Goal: Information Seeking & Learning: Learn about a topic

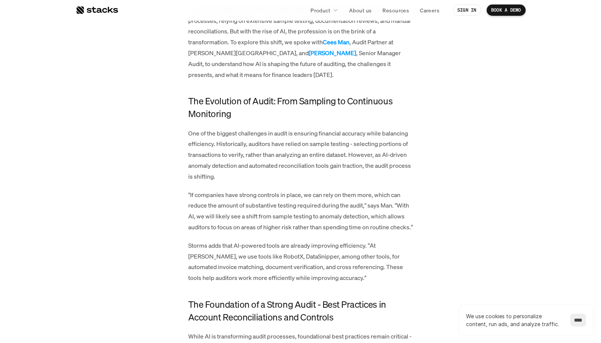
scroll to position [412, 0]
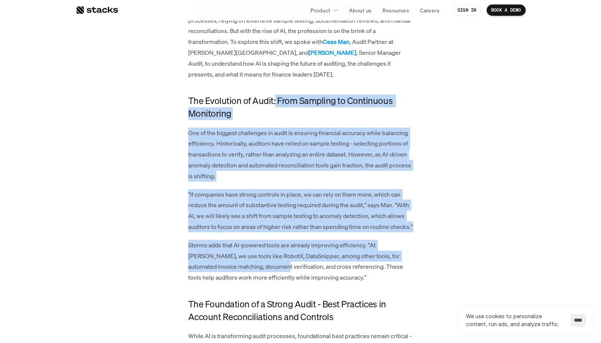
drag, startPoint x: 274, startPoint y: 97, endPoint x: 258, endPoint y: 269, distance: 172.9
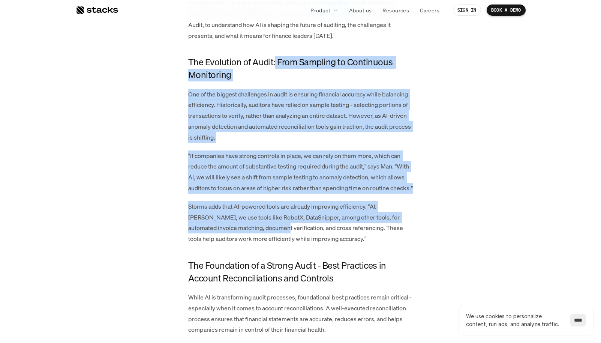
scroll to position [442, 0]
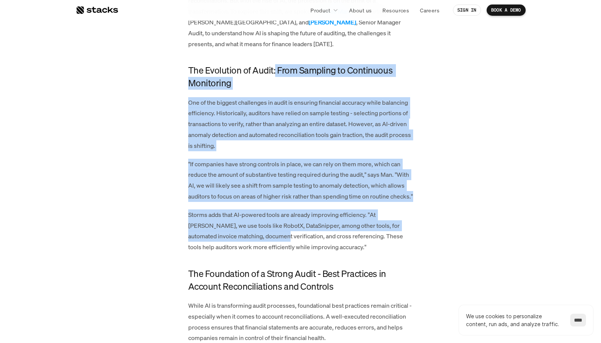
click at [221, 103] on p "One of the biggest challenges in audit is ensuring financial accuracy while bal…" at bounding box center [300, 124] width 225 height 54
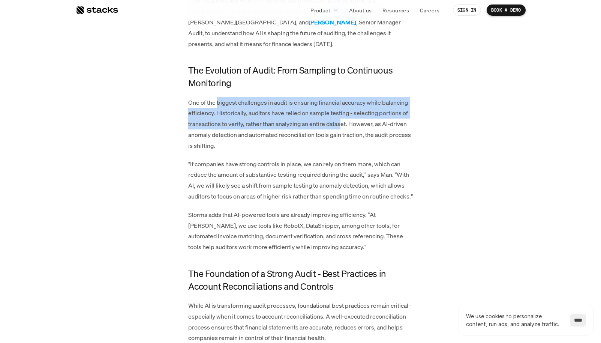
drag, startPoint x: 217, startPoint y: 99, endPoint x: 342, endPoint y: 114, distance: 126.1
click at [342, 114] on p "One of the biggest challenges in audit is ensuring financial accuracy while bal…" at bounding box center [300, 124] width 225 height 54
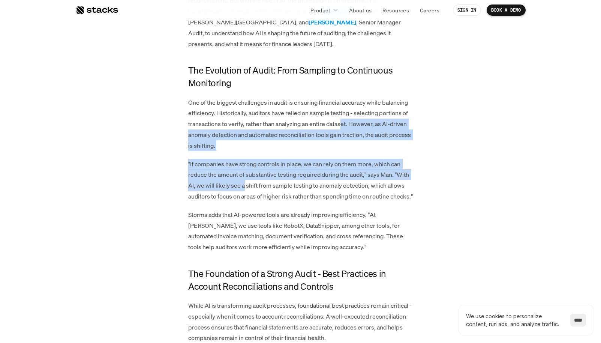
drag, startPoint x: 342, startPoint y: 114, endPoint x: 243, endPoint y: 177, distance: 117.4
click at [221, 170] on p ""If companies have strong controls in place, we can rely on them more, which ca…" at bounding box center [300, 180] width 225 height 43
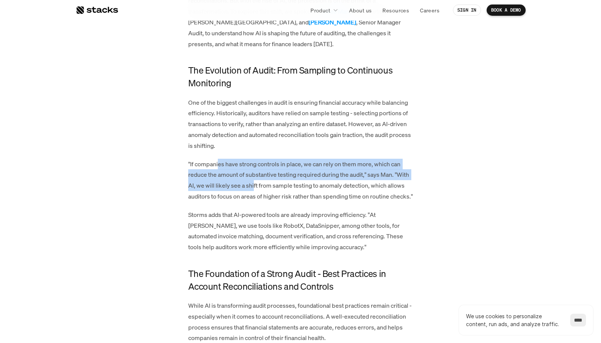
drag, startPoint x: 219, startPoint y: 160, endPoint x: 254, endPoint y: 181, distance: 39.9
click at [254, 181] on p ""If companies have strong controls in place, we can rely on them more, which ca…" at bounding box center [300, 180] width 225 height 43
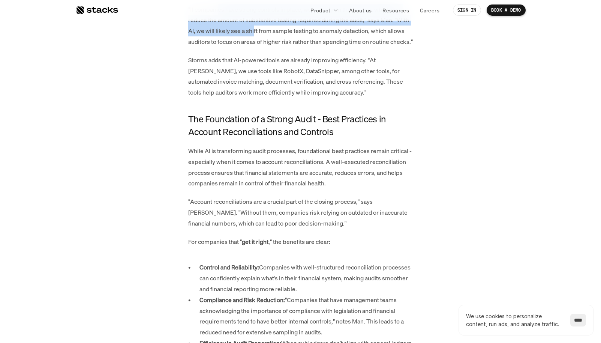
scroll to position [596, 0]
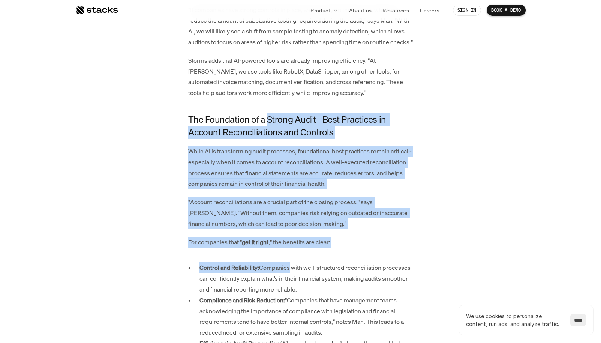
drag, startPoint x: 264, startPoint y: 124, endPoint x: 293, endPoint y: 267, distance: 146.1
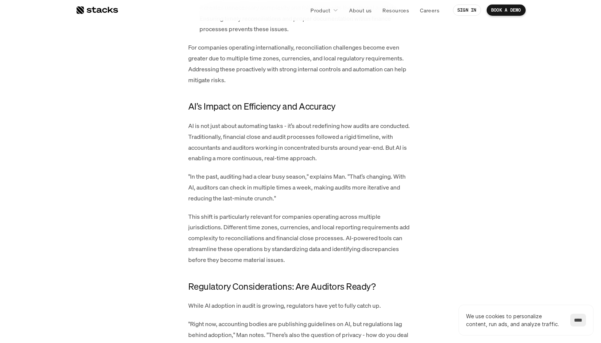
scroll to position [944, 0]
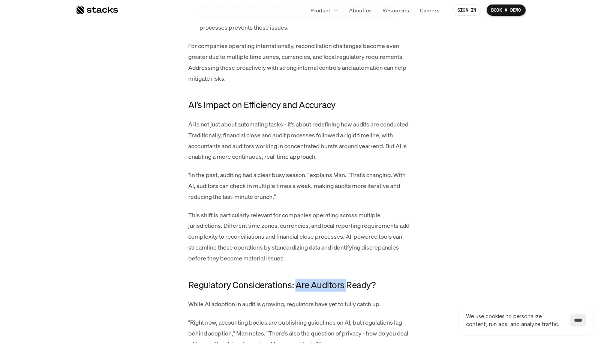
drag, startPoint x: 295, startPoint y: 273, endPoint x: 343, endPoint y: 276, distance: 48.1
click at [343, 279] on h4 "Regulatory Considerations: Are Auditors Ready?" at bounding box center [300, 285] width 225 height 13
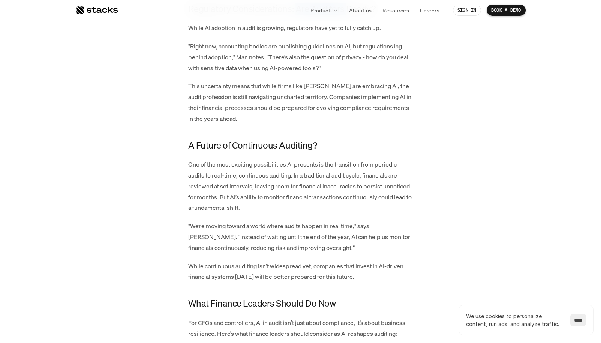
scroll to position [1222, 0]
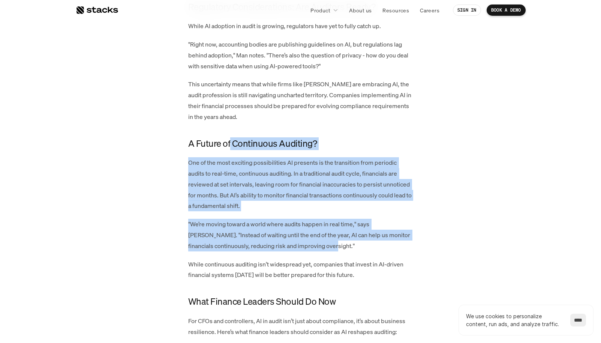
drag, startPoint x: 231, startPoint y: 134, endPoint x: 298, endPoint y: 239, distance: 124.8
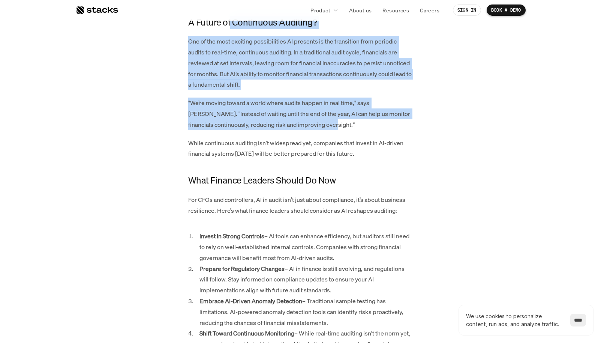
scroll to position [1347, 0]
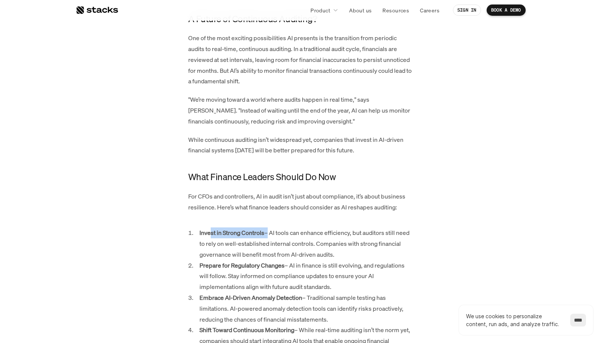
drag, startPoint x: 212, startPoint y: 218, endPoint x: 270, endPoint y: 219, distance: 57.8
click at [270, 227] on p "Invest in Strong Controls – AI tools can enhance efficiency, but auditors still…" at bounding box center [307, 243] width 214 height 32
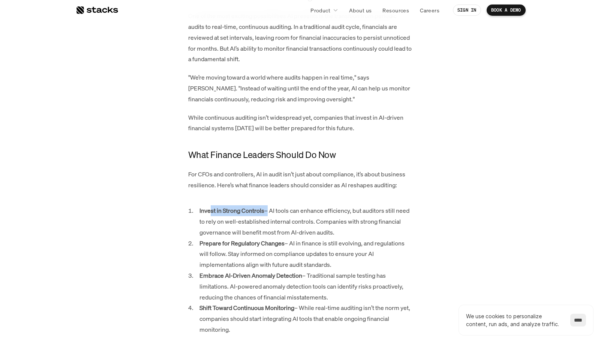
scroll to position [1370, 0]
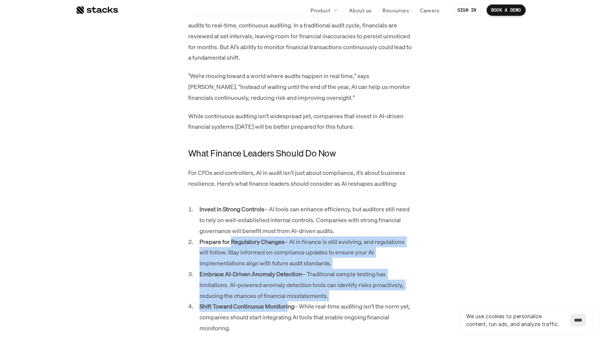
drag, startPoint x: 234, startPoint y: 227, endPoint x: 295, endPoint y: 291, distance: 88.1
click at [295, 291] on ol "Invest in Strong Controls – AI tools can enhance efficiency, but auditors still…" at bounding box center [300, 269] width 225 height 130
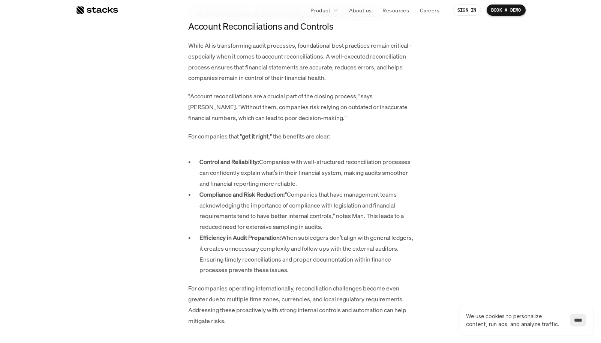
scroll to position [705, 0]
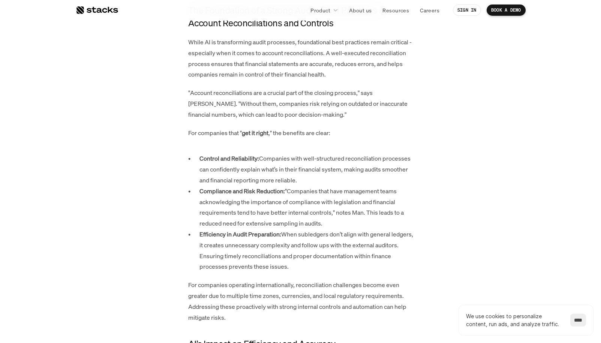
click at [293, 174] on p "Control and Reliability: Companies with well-structured reconciliation processe…" at bounding box center [307, 169] width 214 height 32
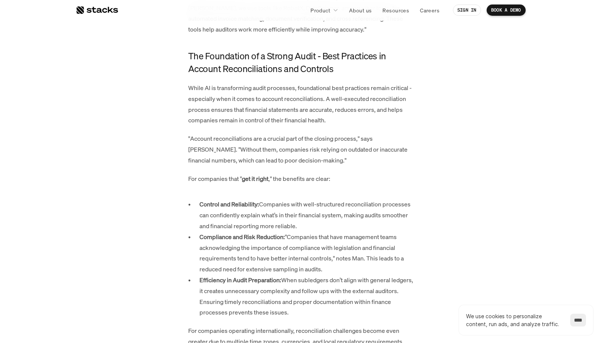
scroll to position [660, 0]
